Goal: Task Accomplishment & Management: Manage account settings

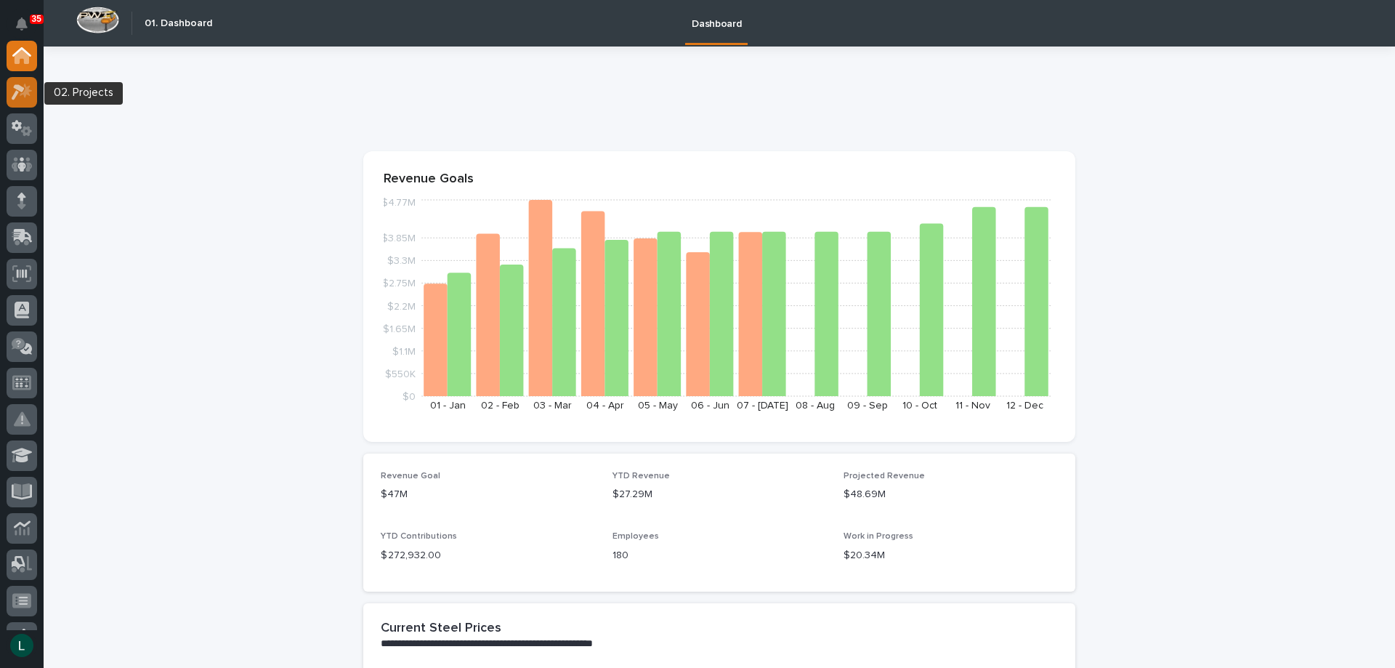
click at [23, 86] on icon at bounding box center [22, 92] width 21 height 17
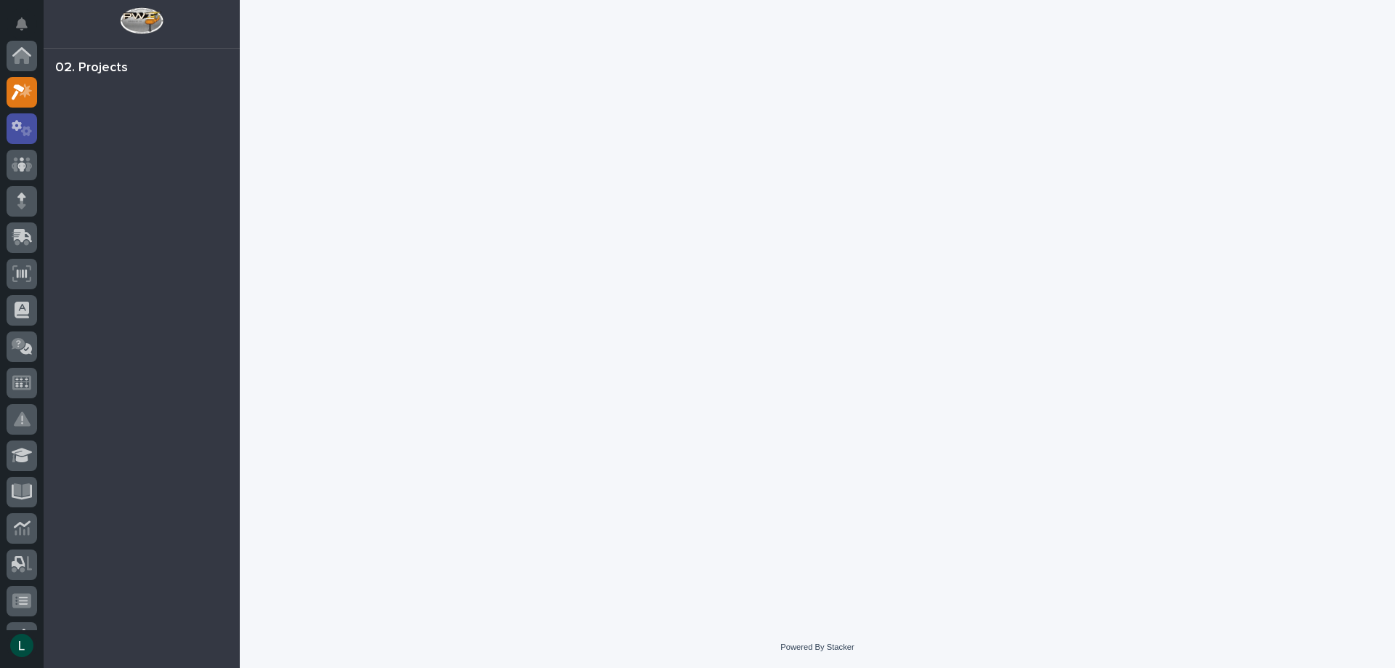
scroll to position [36, 0]
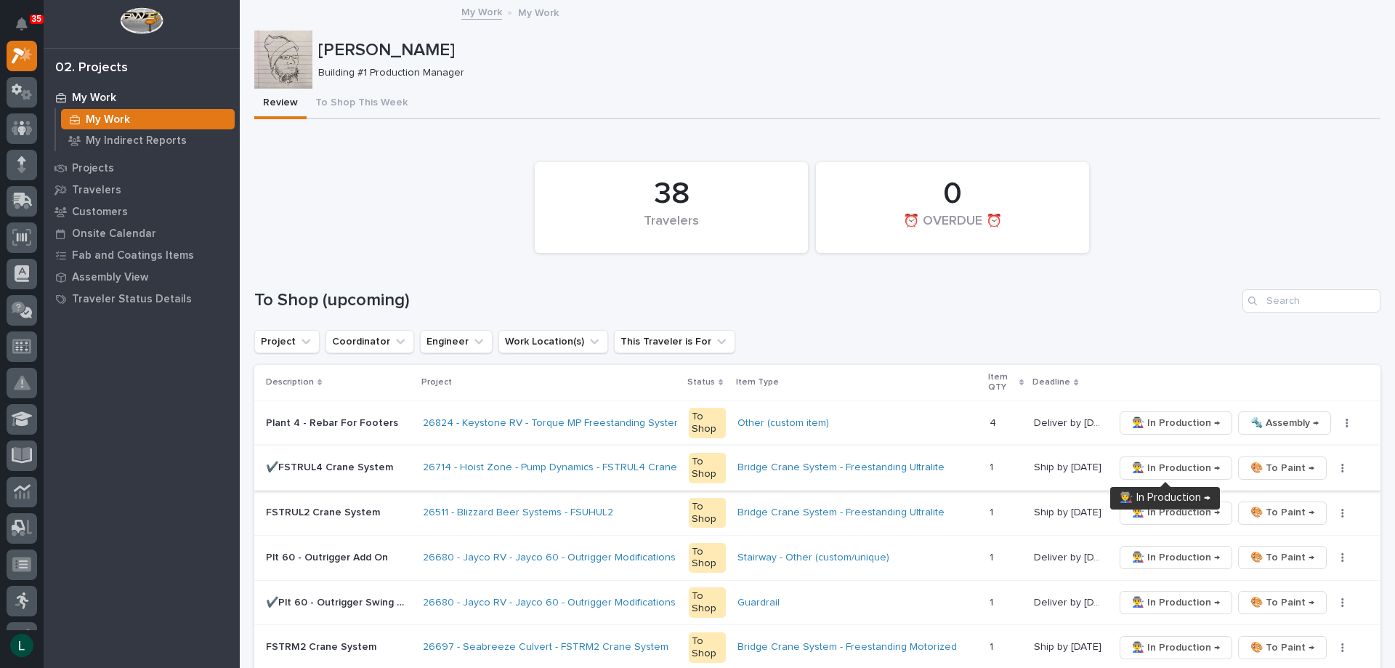
click at [1167, 467] on span "👨‍🏭 In Production →" at bounding box center [1176, 467] width 88 height 17
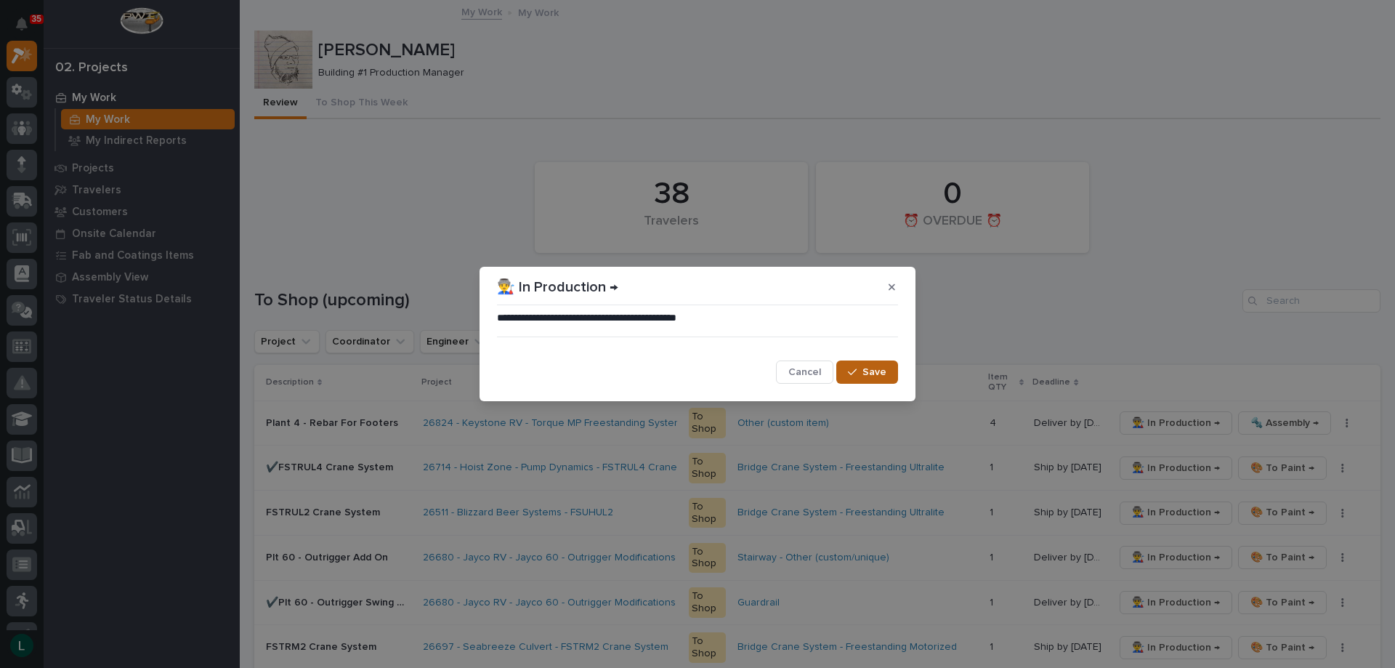
click at [873, 366] on span "Save" at bounding box center [875, 372] width 24 height 13
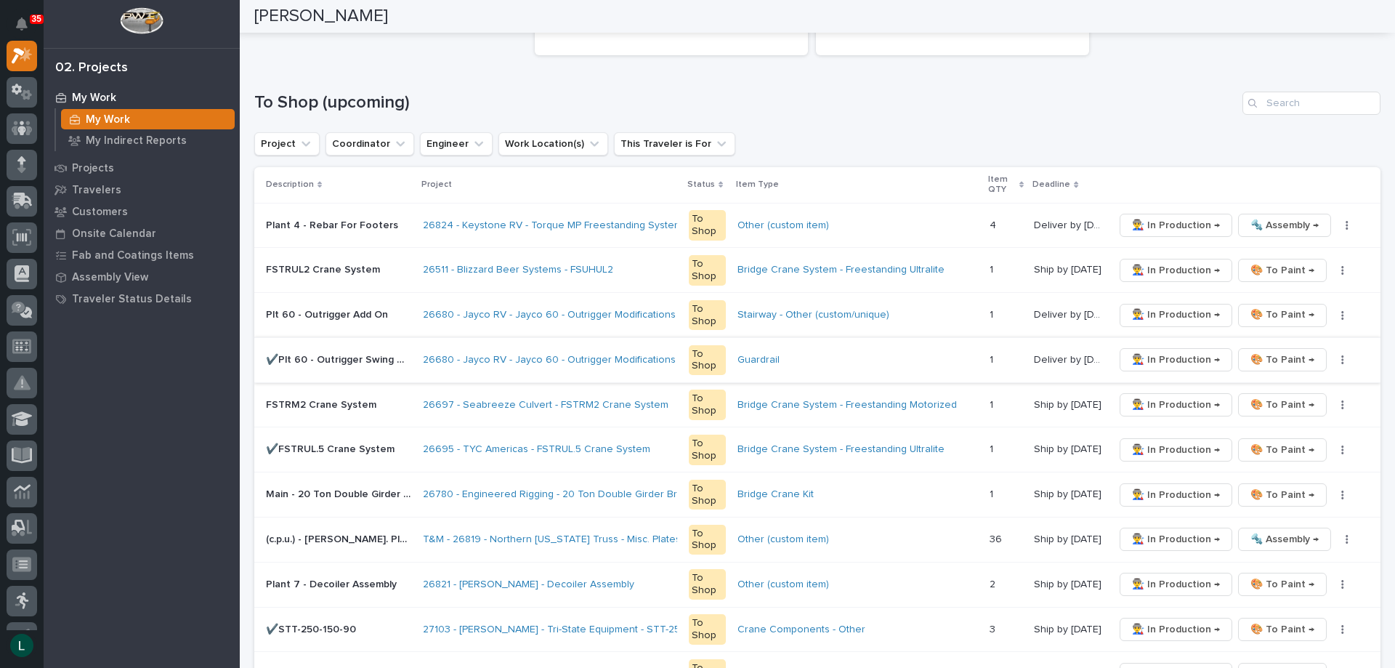
scroll to position [291, 0]
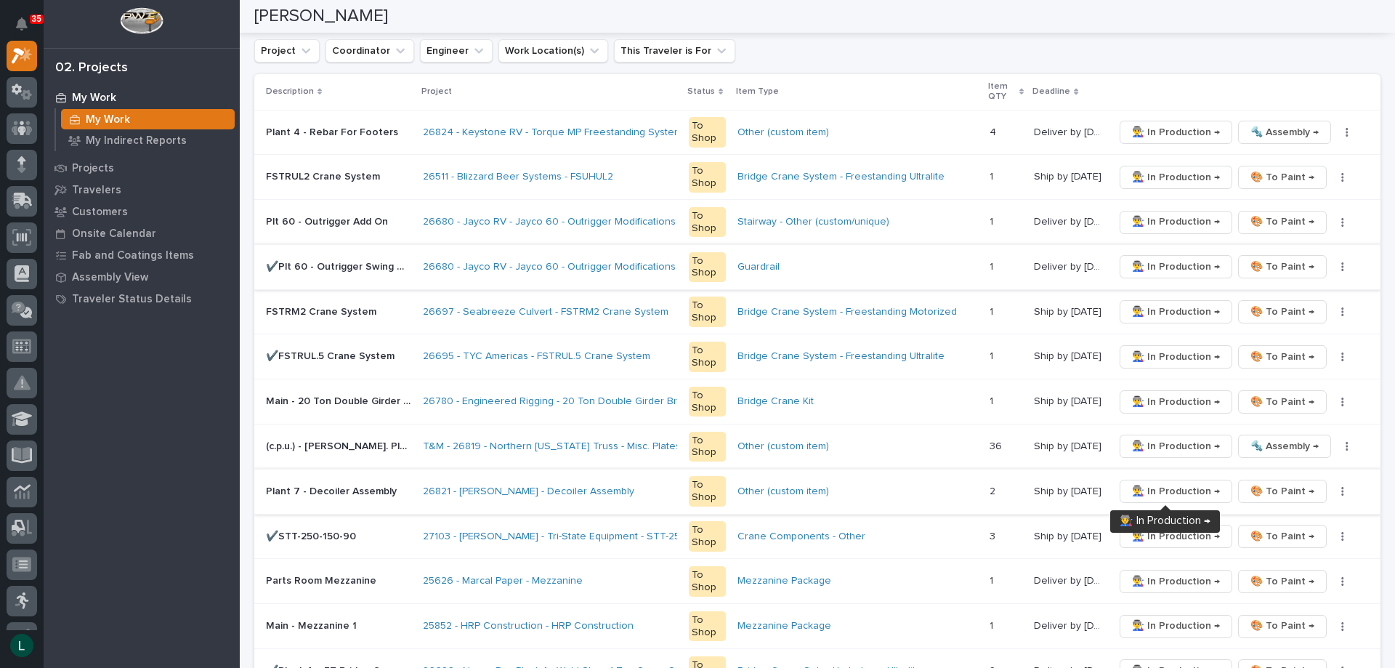
click at [1183, 487] on span "👨‍🏭 In Production →" at bounding box center [1176, 491] width 88 height 17
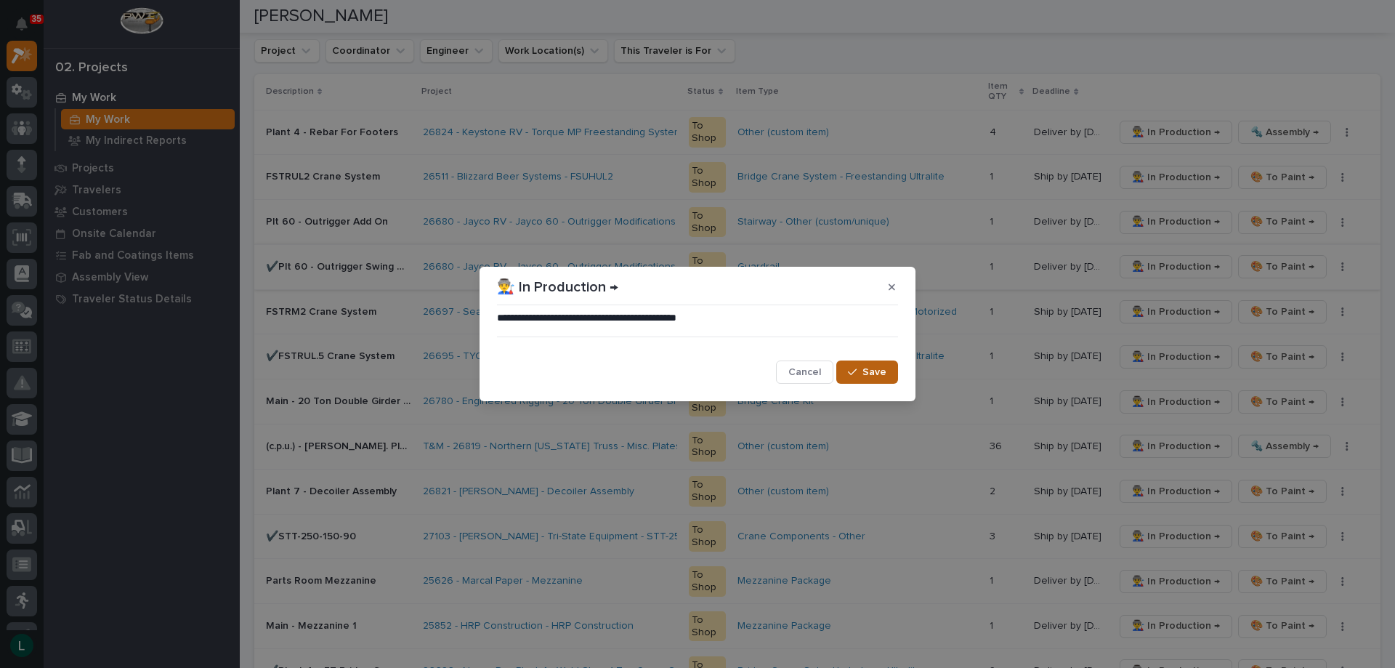
click at [870, 373] on span "Save" at bounding box center [875, 372] width 24 height 13
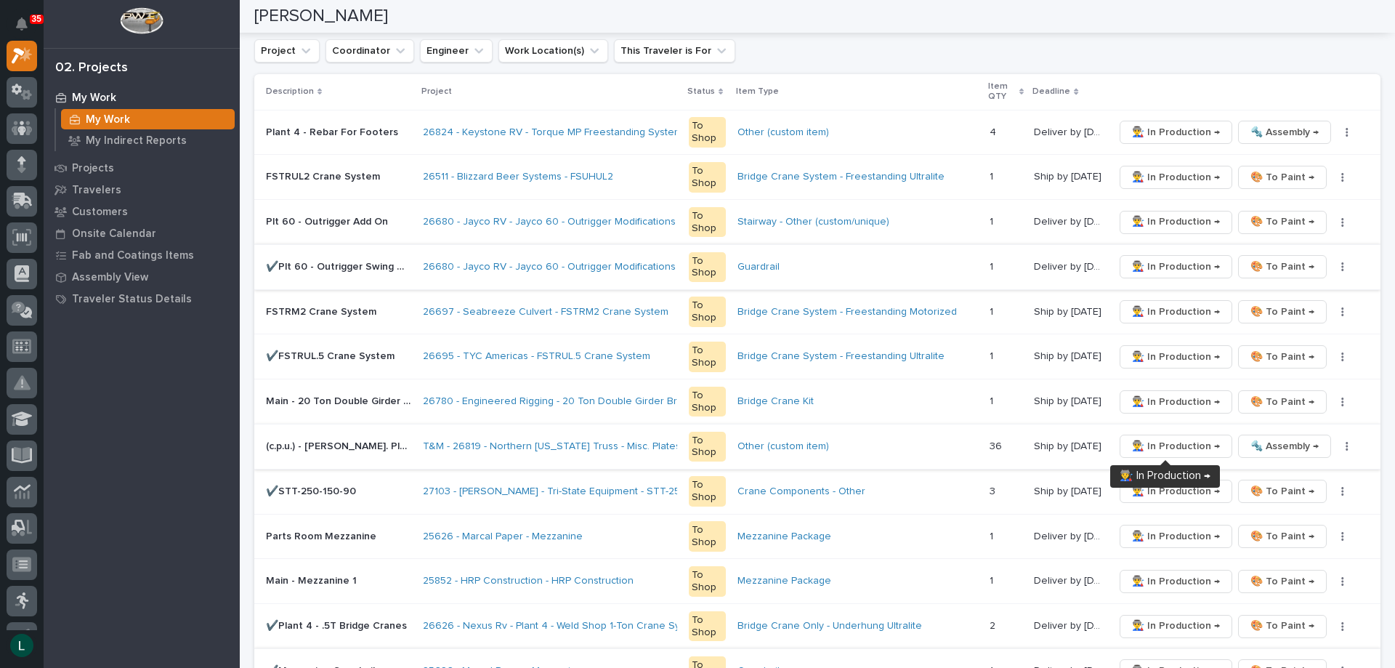
click at [1157, 445] on span "👨‍🏭 In Production →" at bounding box center [1176, 446] width 88 height 17
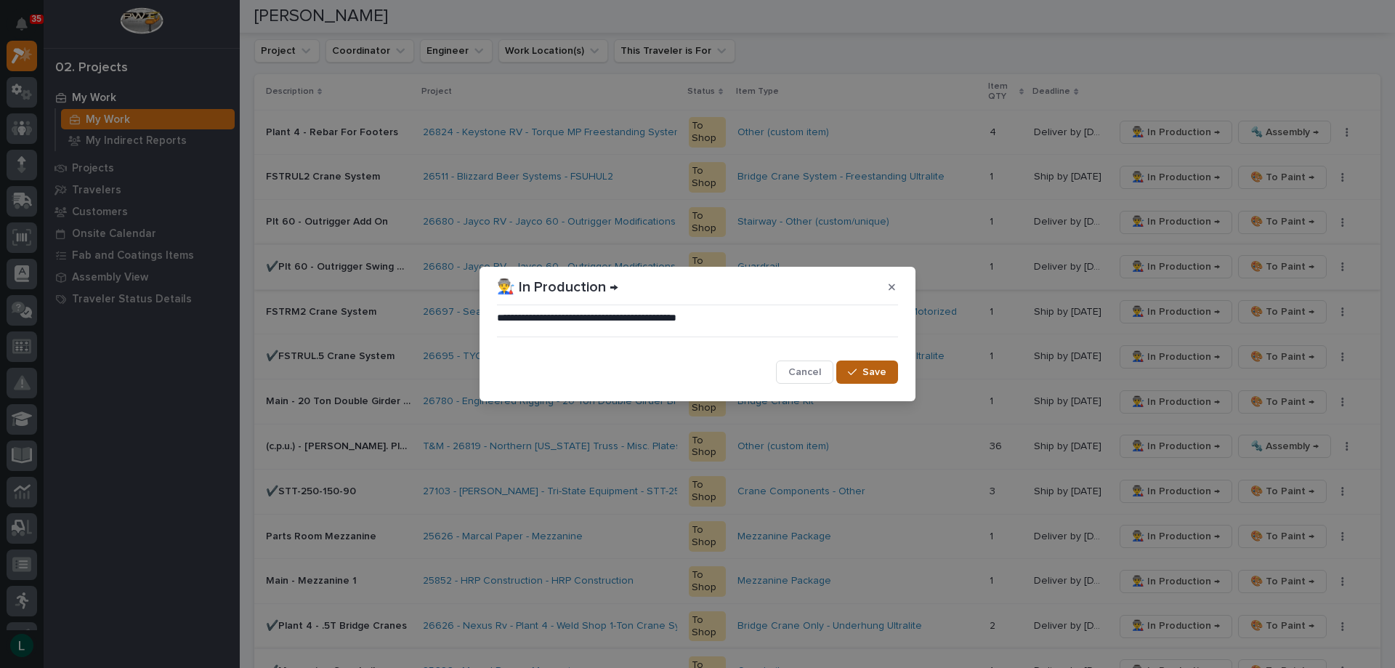
click at [852, 365] on button "Save" at bounding box center [868, 371] width 62 height 23
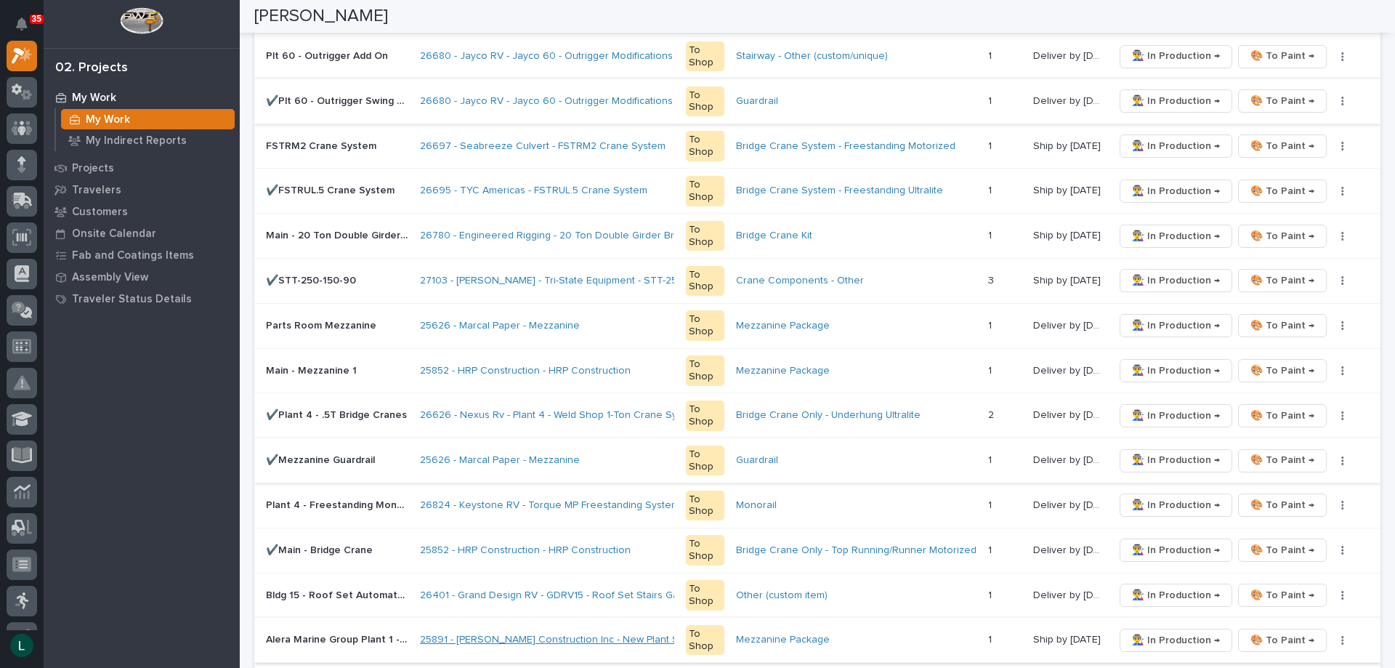
scroll to position [436, 0]
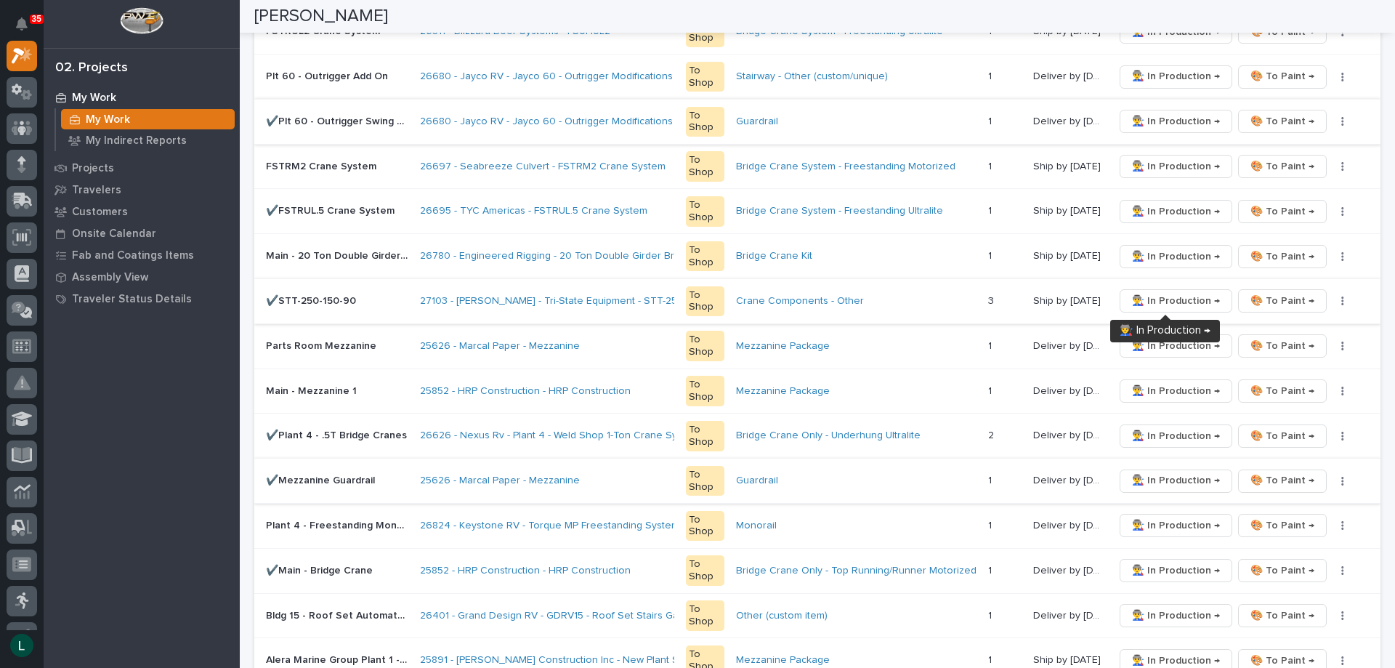
click at [1167, 299] on span "👨‍🏭 In Production →" at bounding box center [1176, 300] width 88 height 17
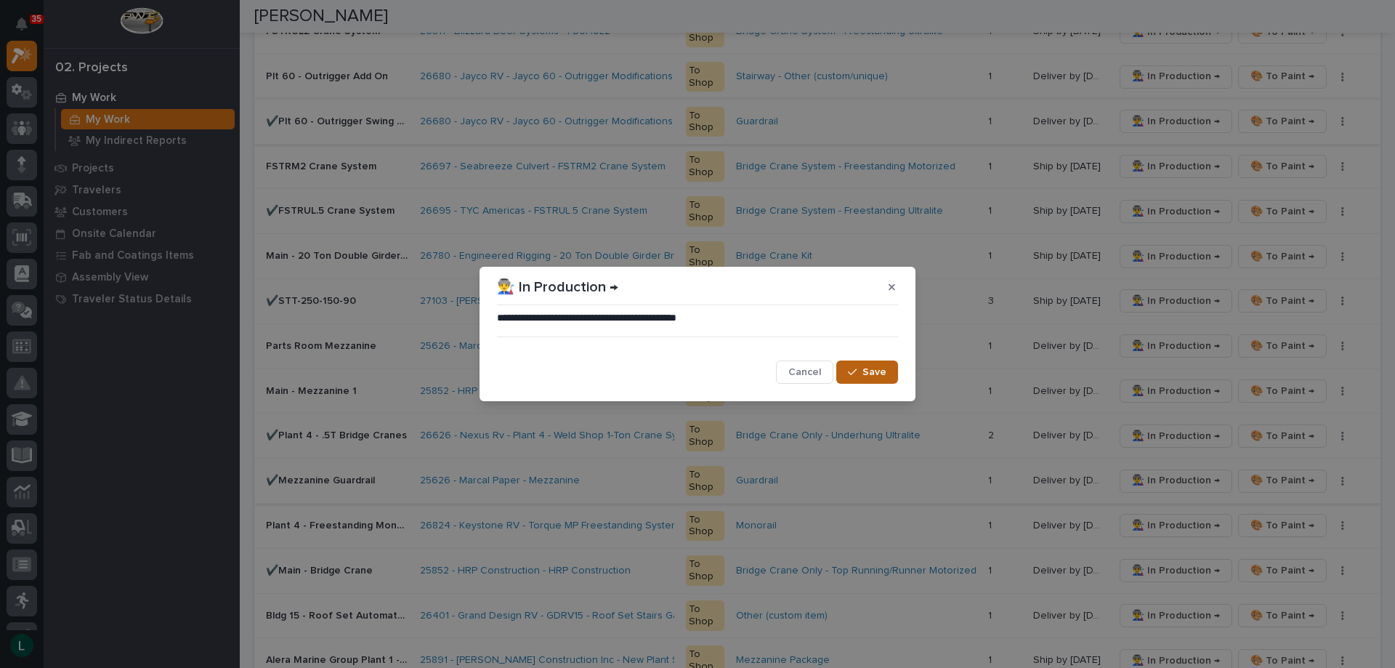
click at [869, 370] on span "Save" at bounding box center [875, 372] width 24 height 13
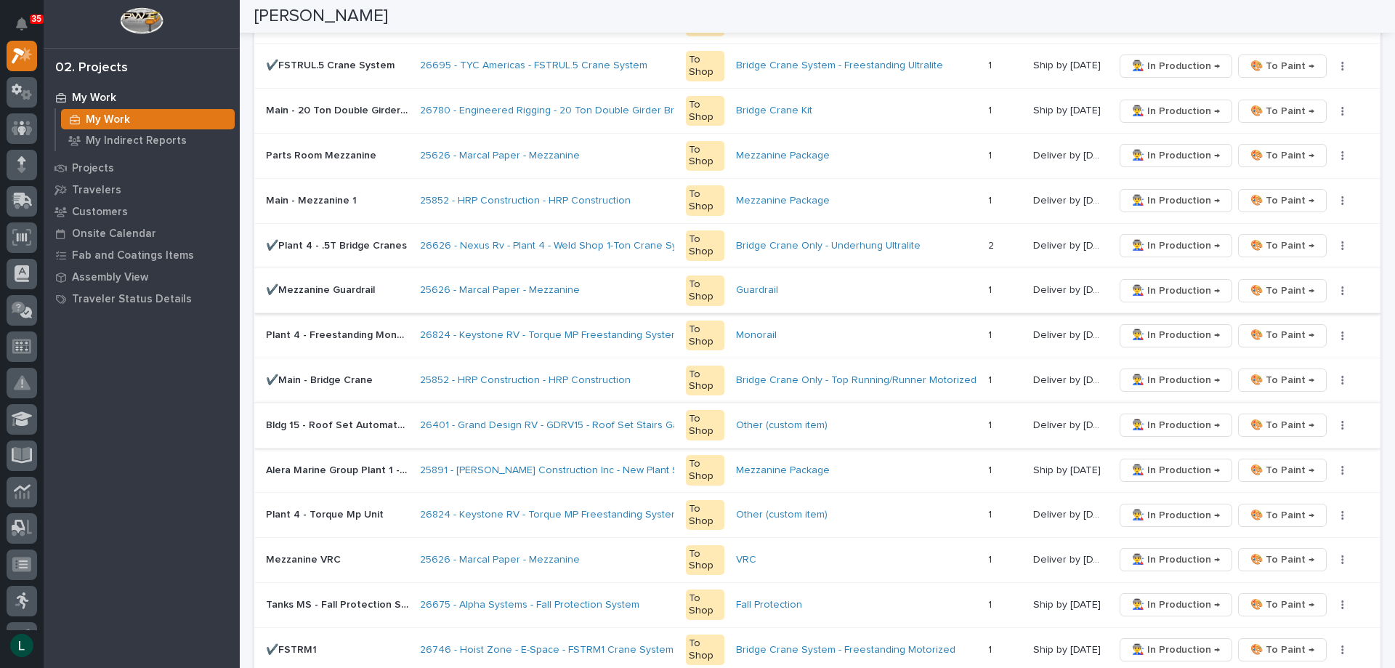
scroll to position [0, 0]
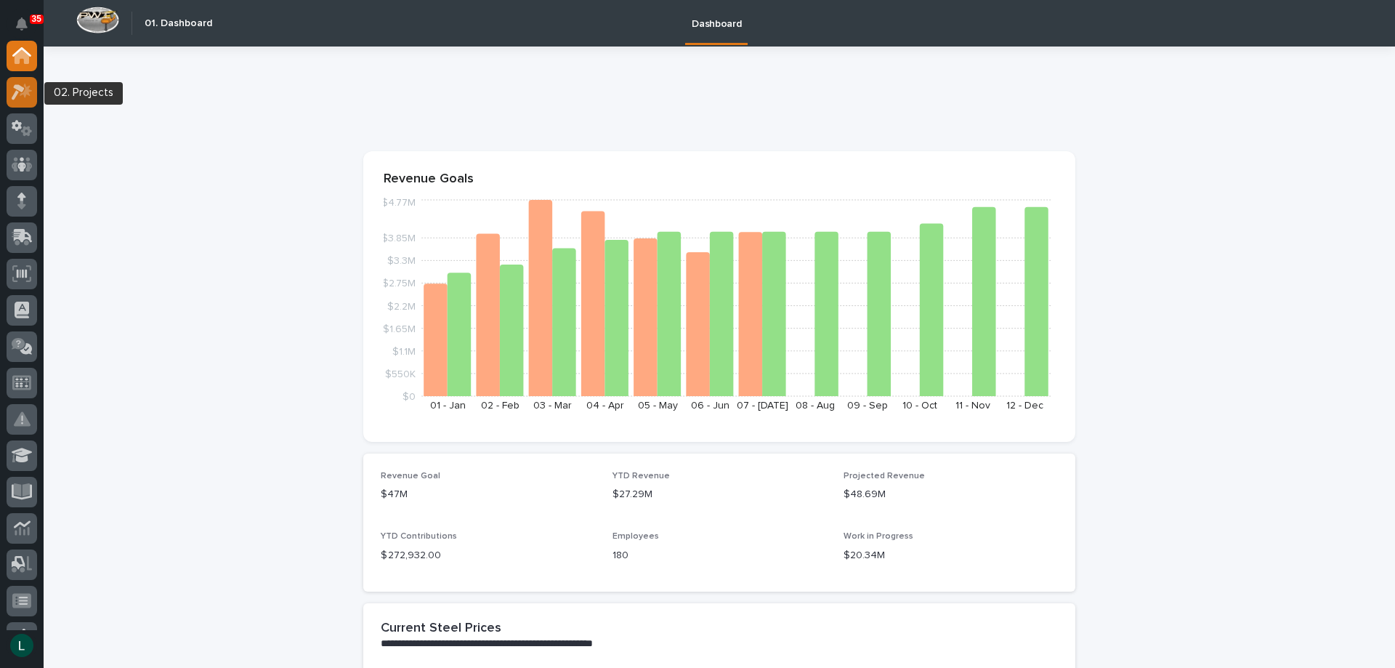
click at [15, 91] on icon at bounding box center [22, 92] width 21 height 17
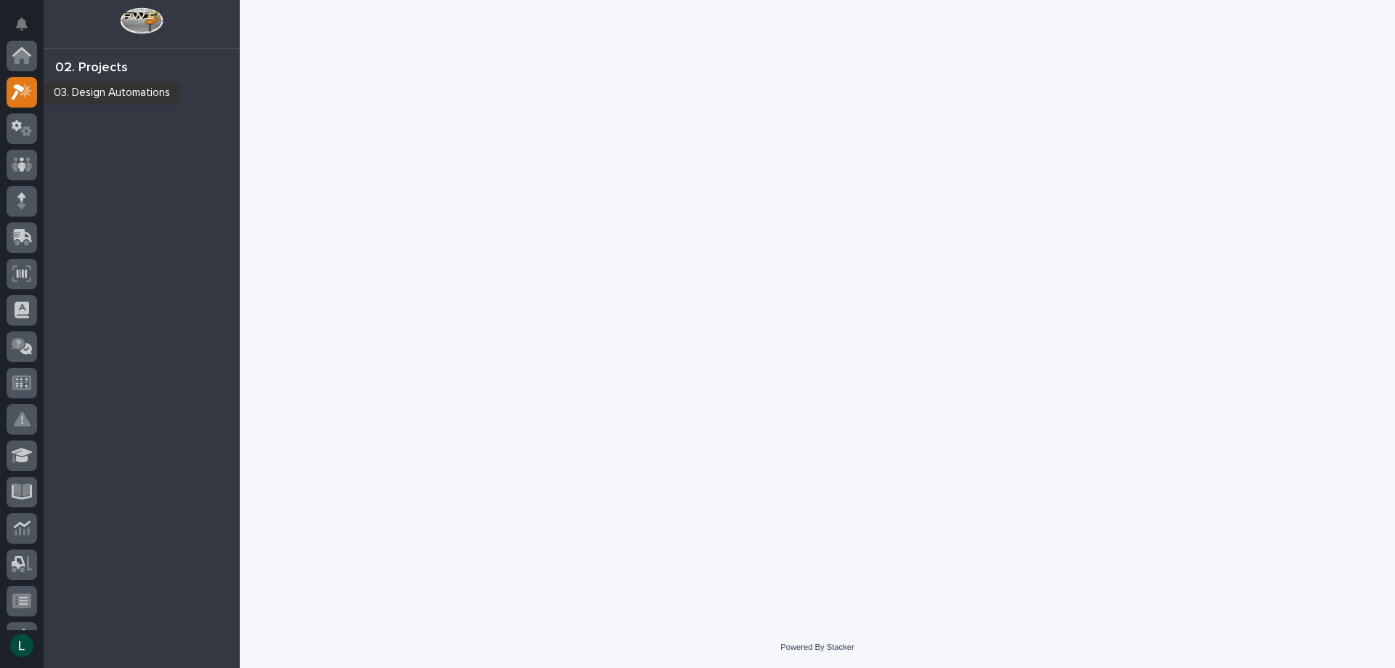
scroll to position [36, 0]
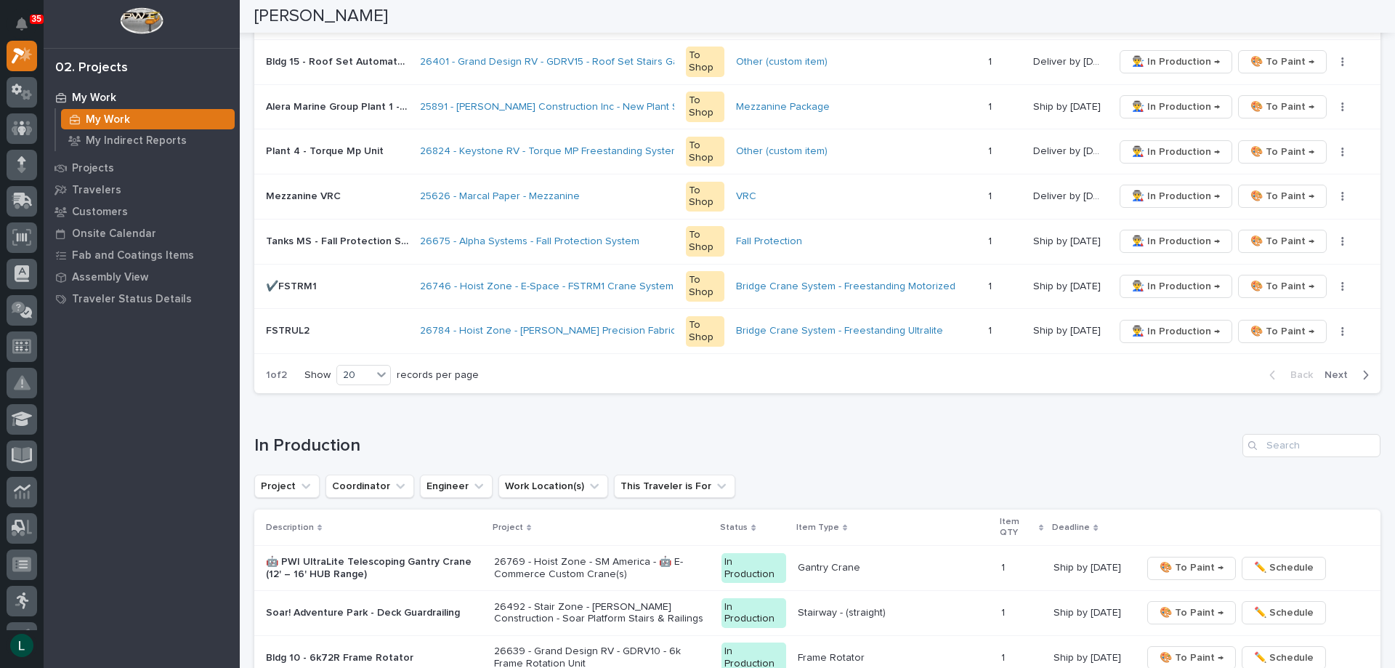
scroll to position [1236, 0]
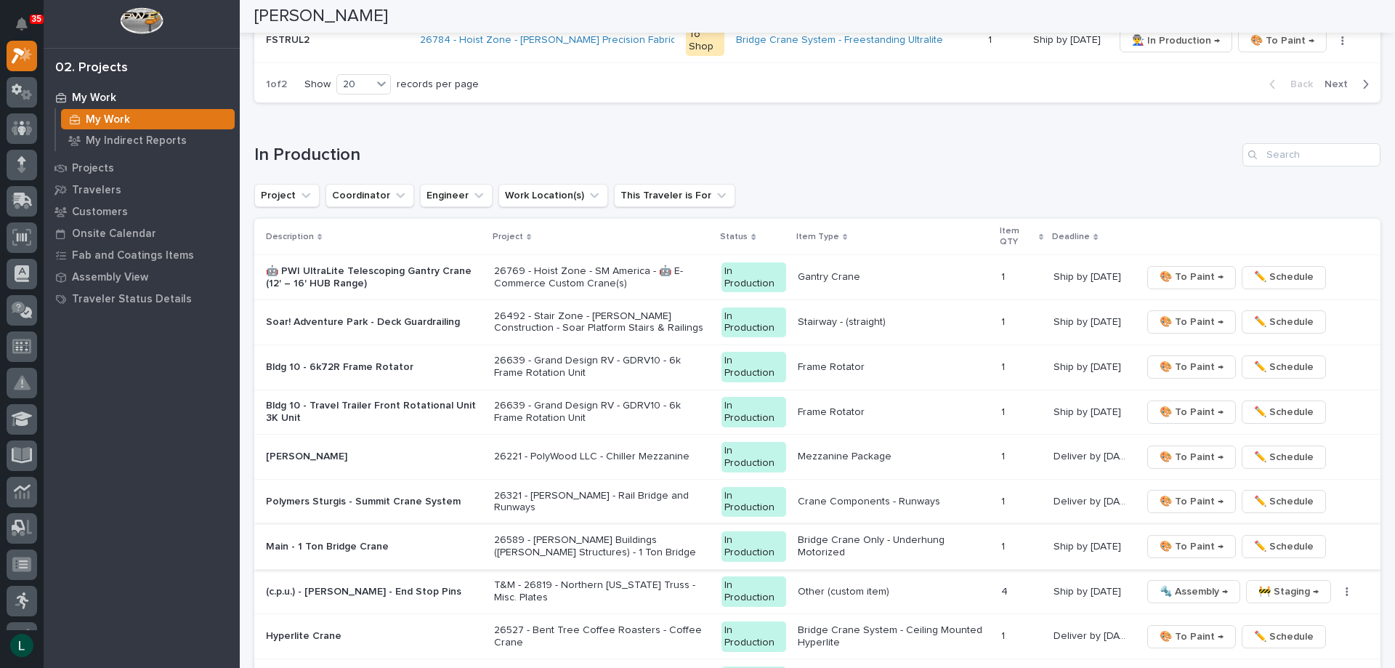
click at [1180, 541] on span "🎨 To Paint →" at bounding box center [1192, 546] width 64 height 17
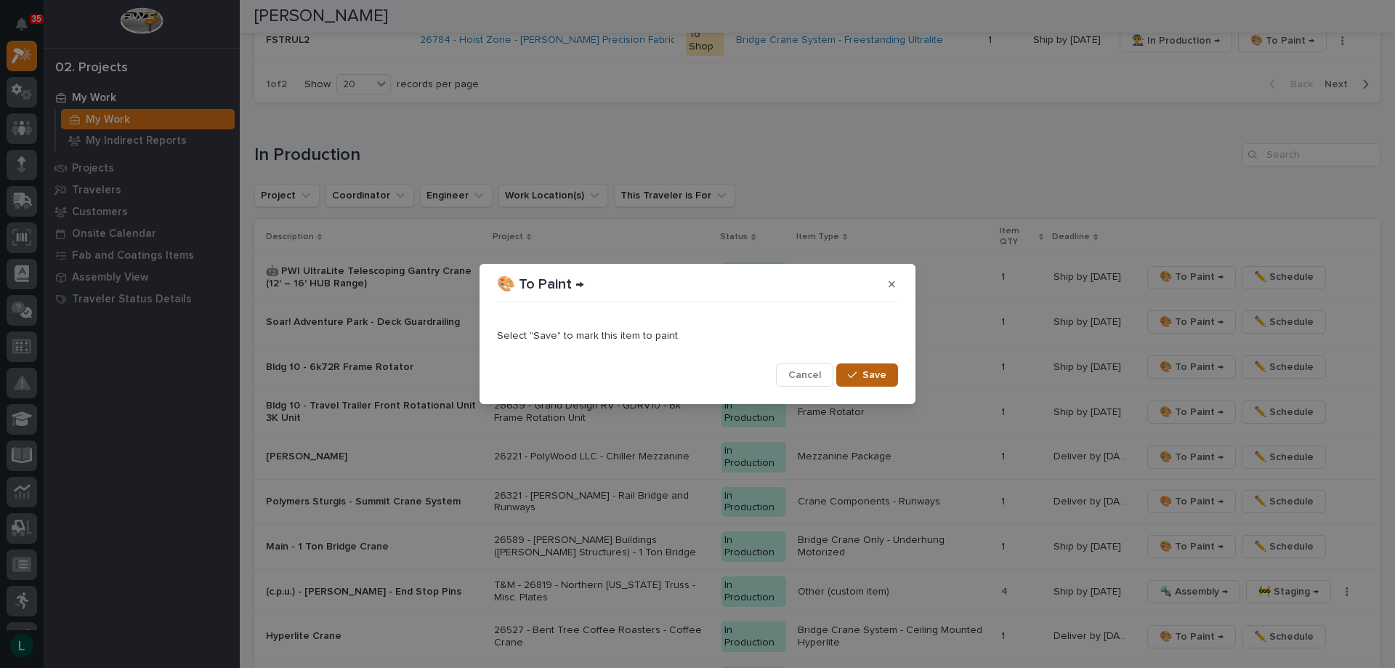
click at [876, 371] on span "Save" at bounding box center [875, 374] width 24 height 13
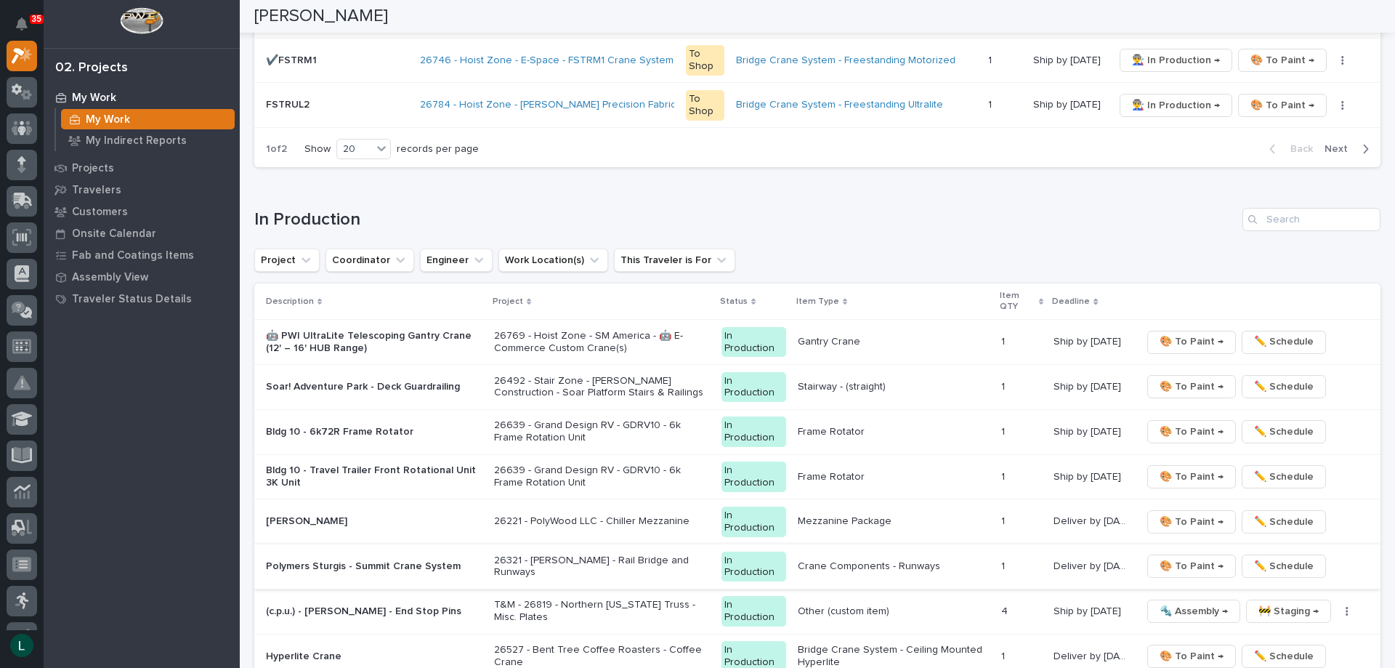
scroll to position [1163, 0]
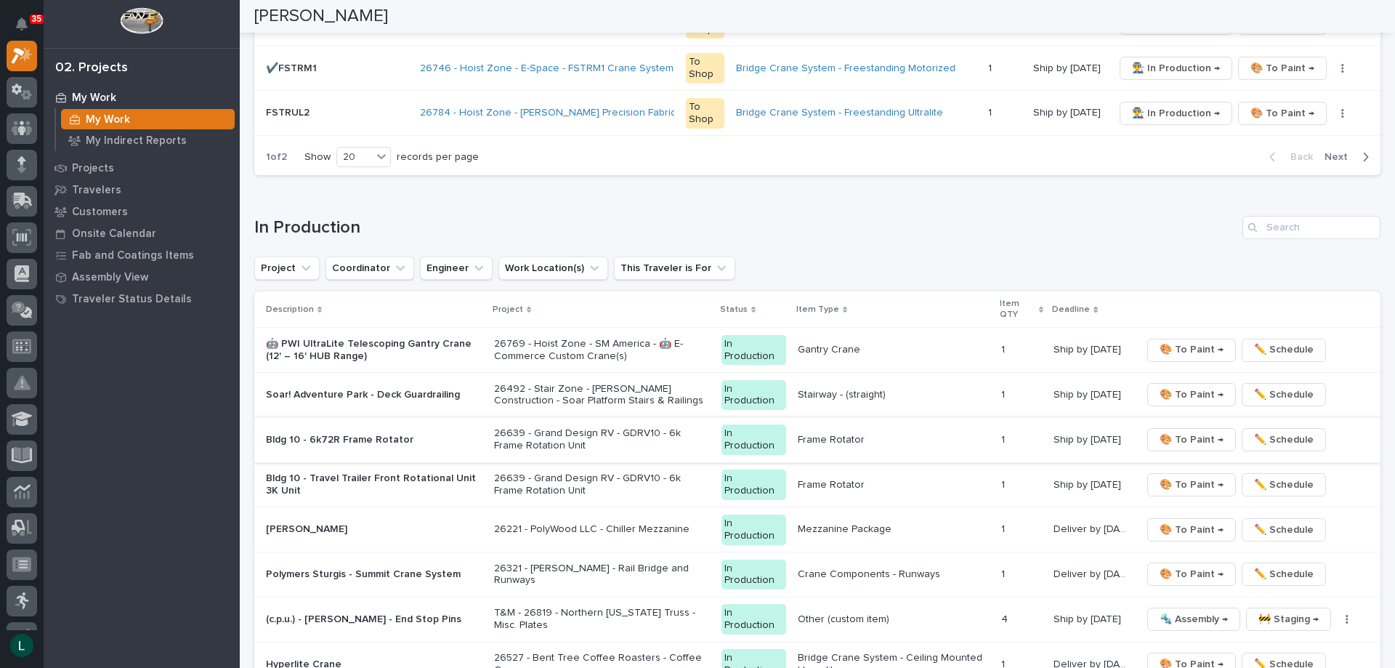
click at [1180, 432] on span "🎨 To Paint →" at bounding box center [1192, 439] width 64 height 17
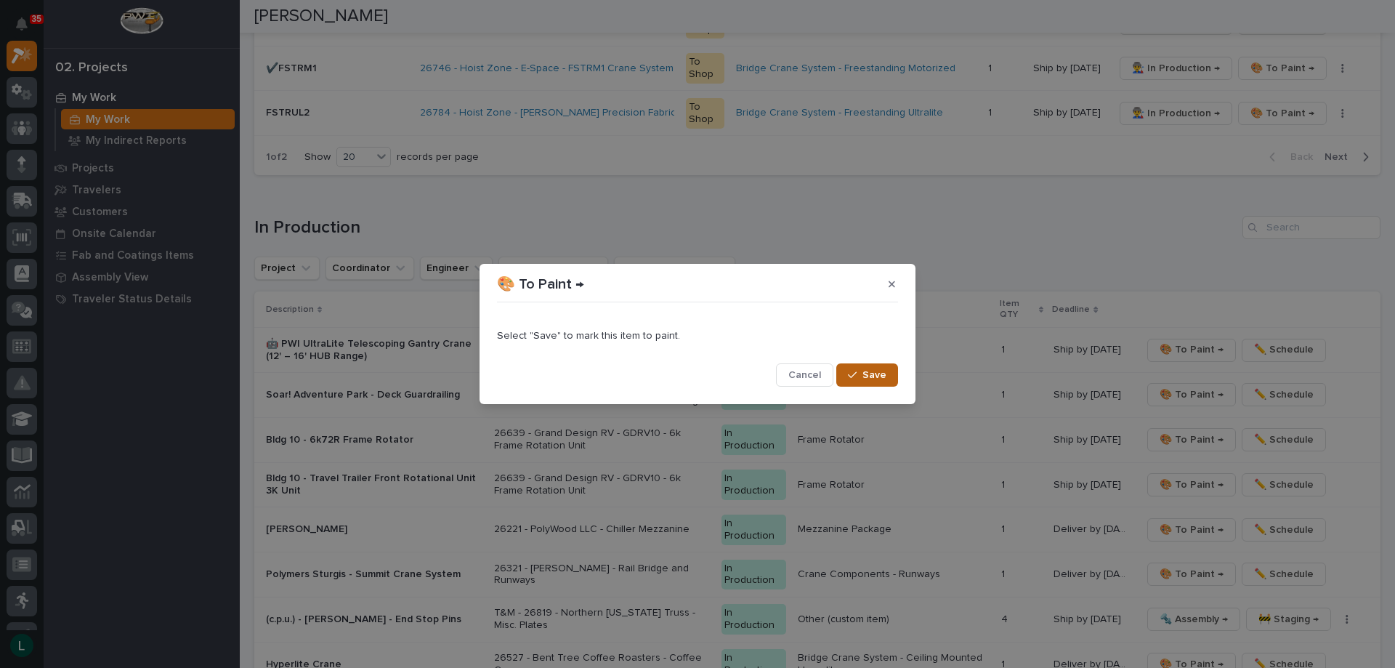
click at [883, 371] on span "Save" at bounding box center [875, 374] width 24 height 13
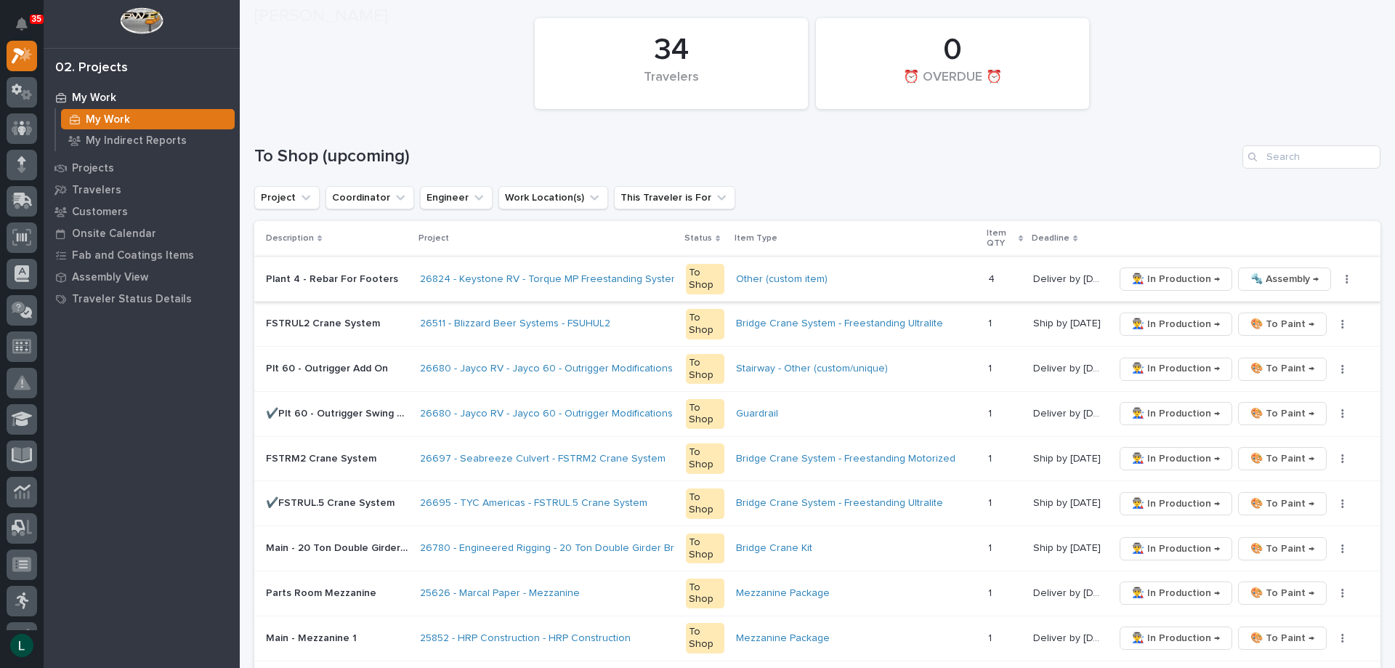
scroll to position [145, 0]
click at [1164, 315] on span "👨‍🏭 In Production →" at bounding box center [1176, 322] width 88 height 17
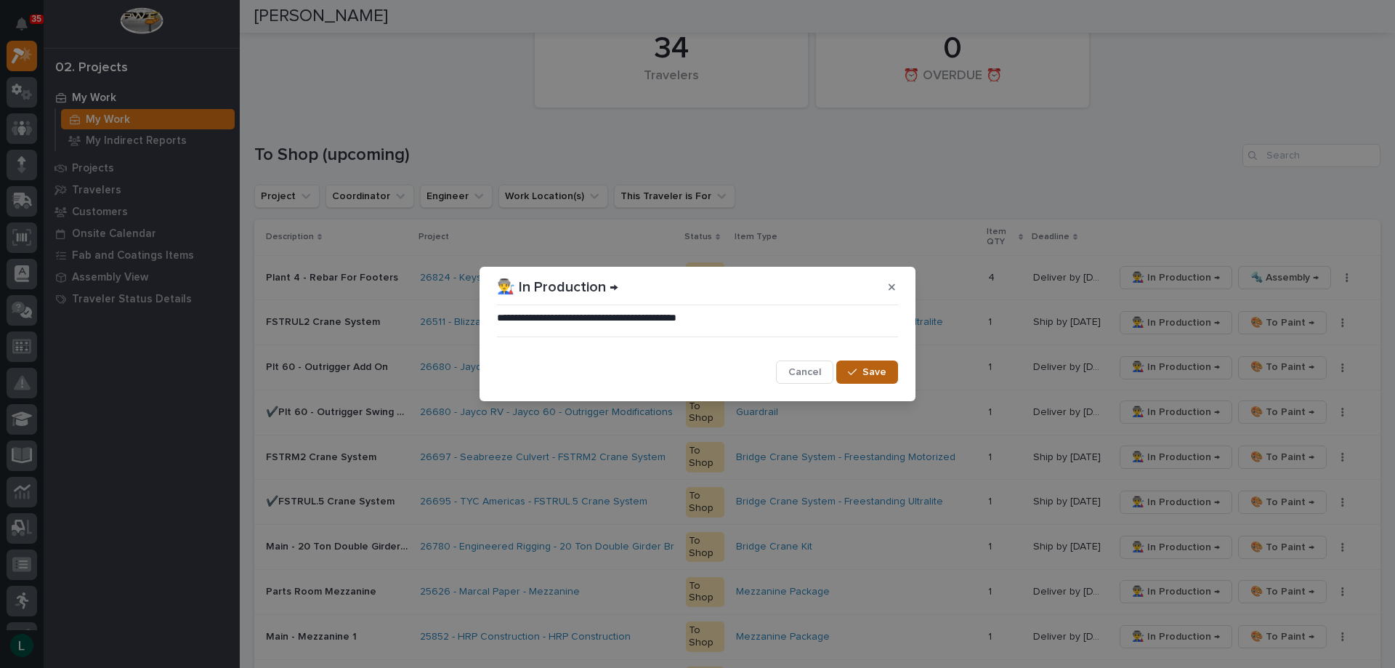
click at [867, 366] on span "Save" at bounding box center [875, 372] width 24 height 13
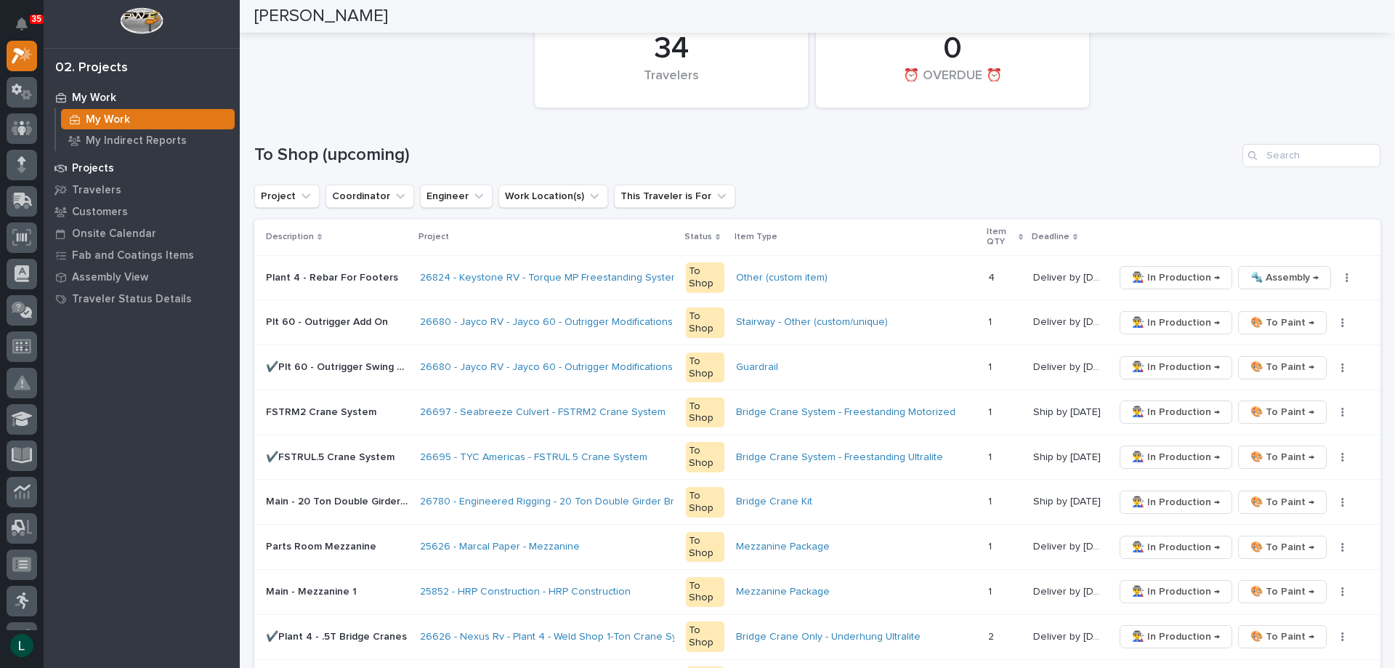
click at [96, 164] on p "Projects" at bounding box center [93, 168] width 42 height 13
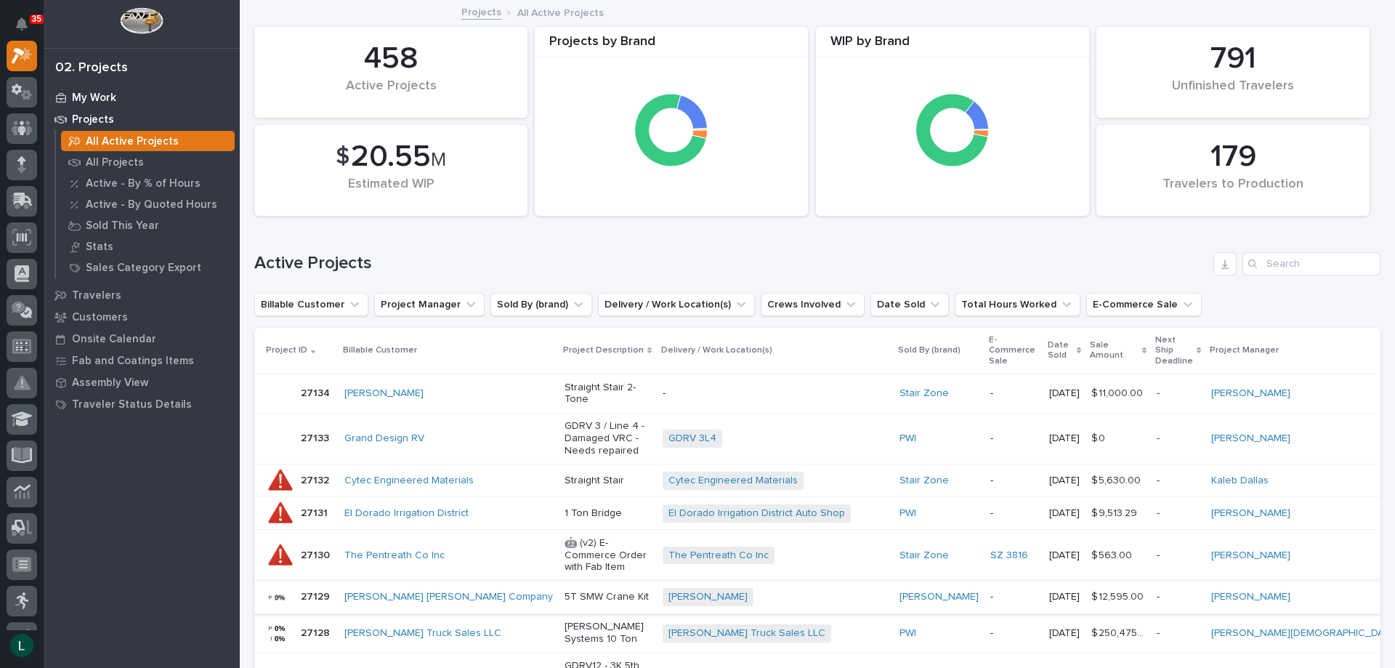
click at [76, 96] on p "My Work" at bounding box center [94, 98] width 44 height 13
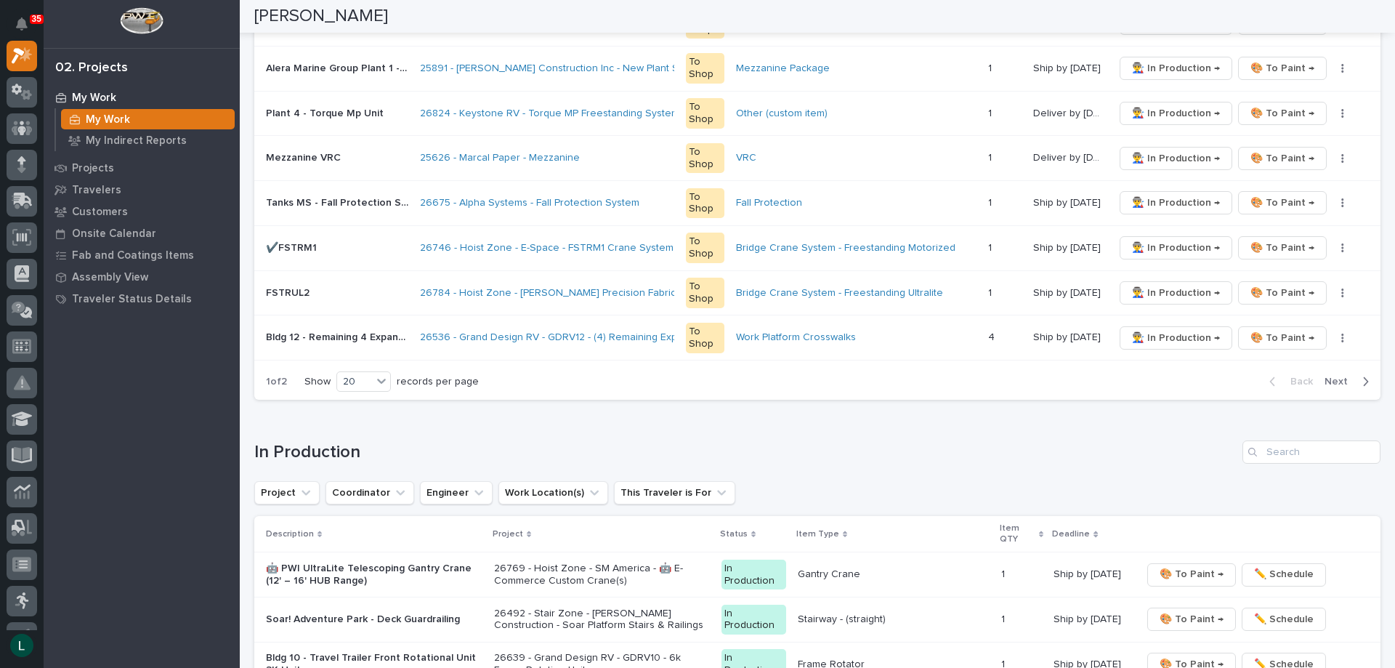
scroll to position [945, 0]
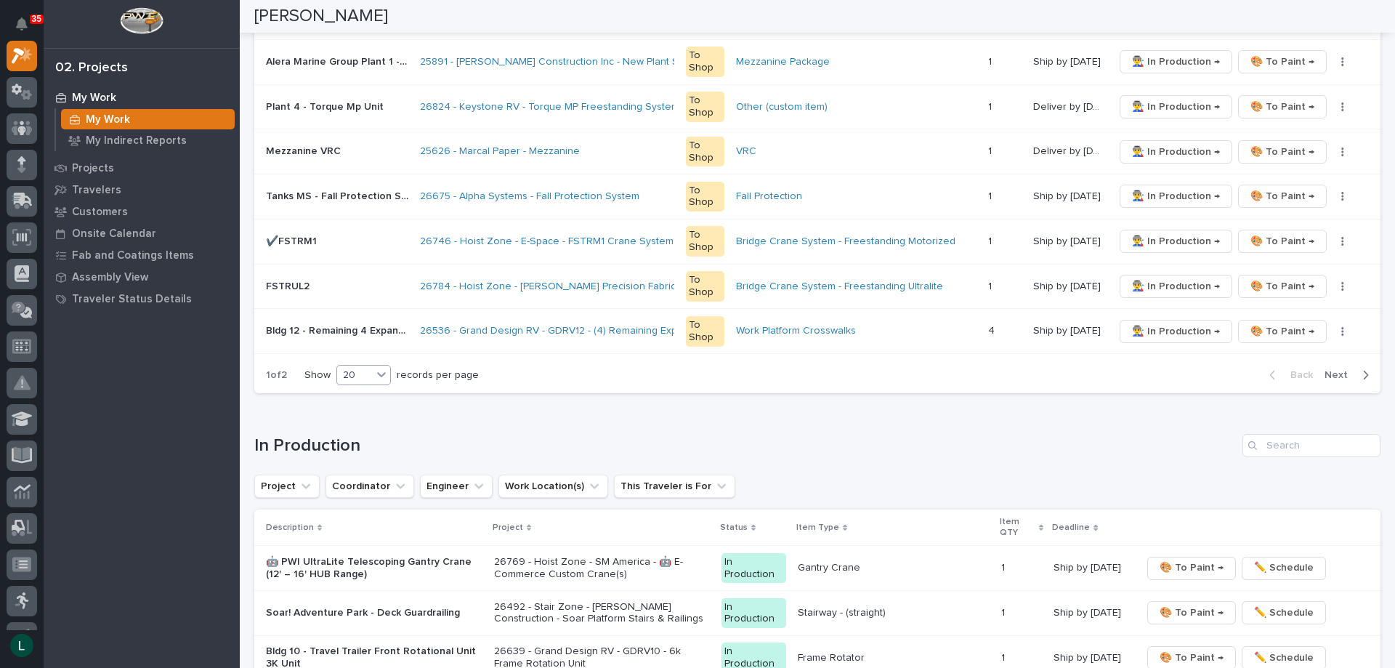
click at [366, 371] on div "20" at bounding box center [354, 375] width 35 height 15
click at [376, 425] on div "30" at bounding box center [365, 429] width 53 height 17
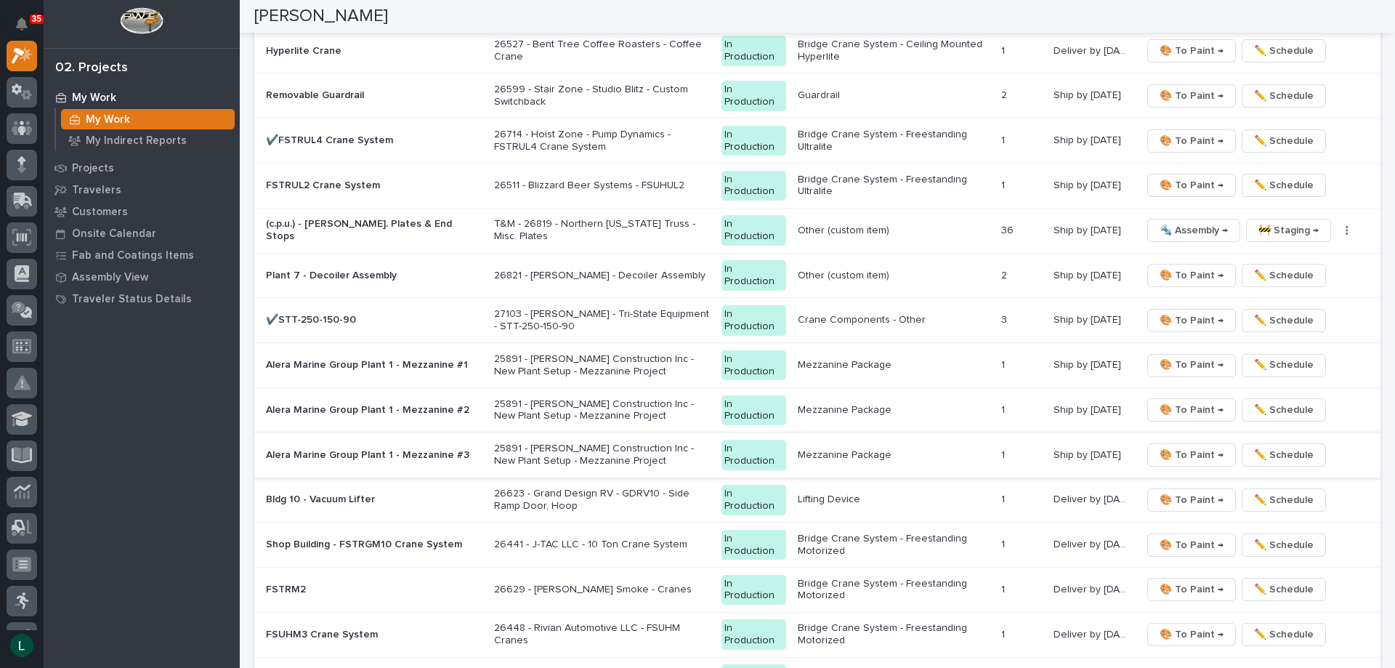
scroll to position [2108, 0]
